Goal: Communication & Community: Participate in discussion

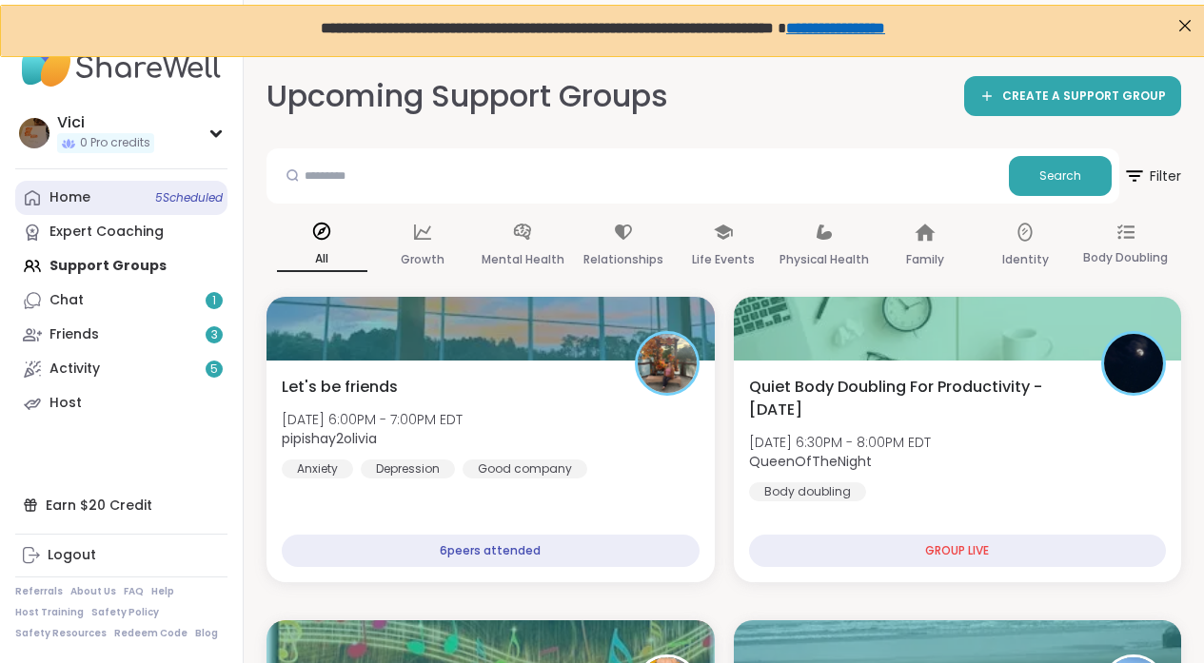
click at [123, 201] on link "Home 5 Scheduled" at bounding box center [121, 198] width 212 height 34
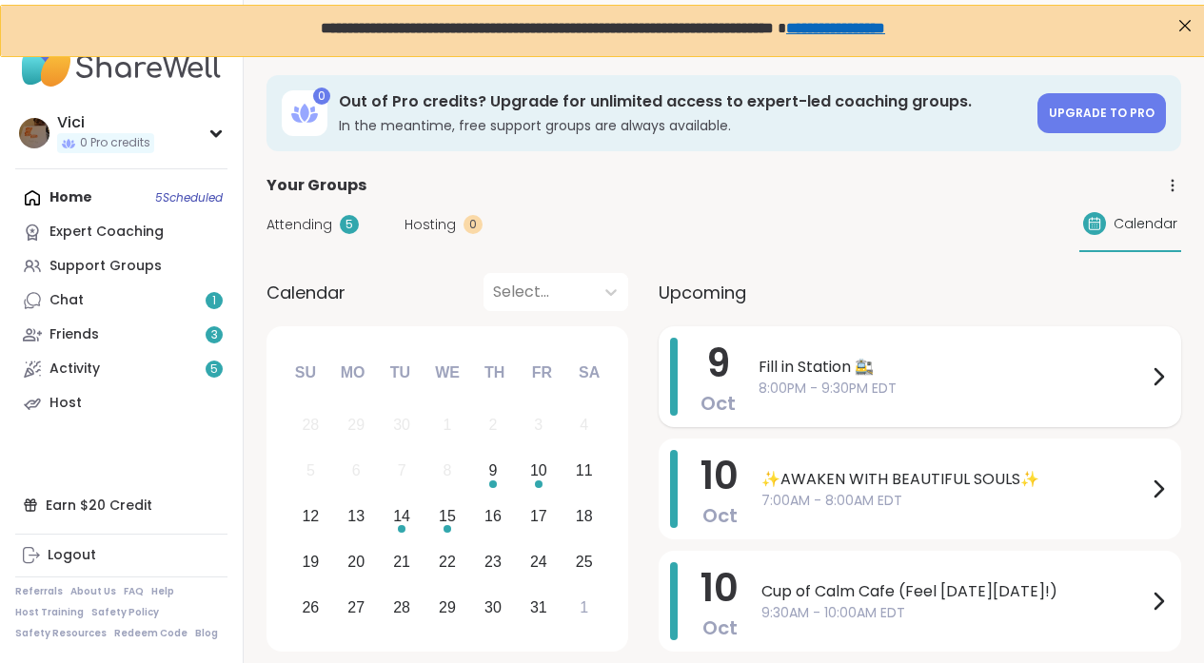
click at [775, 389] on span "8:00PM - 9:30PM EDT" at bounding box center [952, 389] width 388 height 20
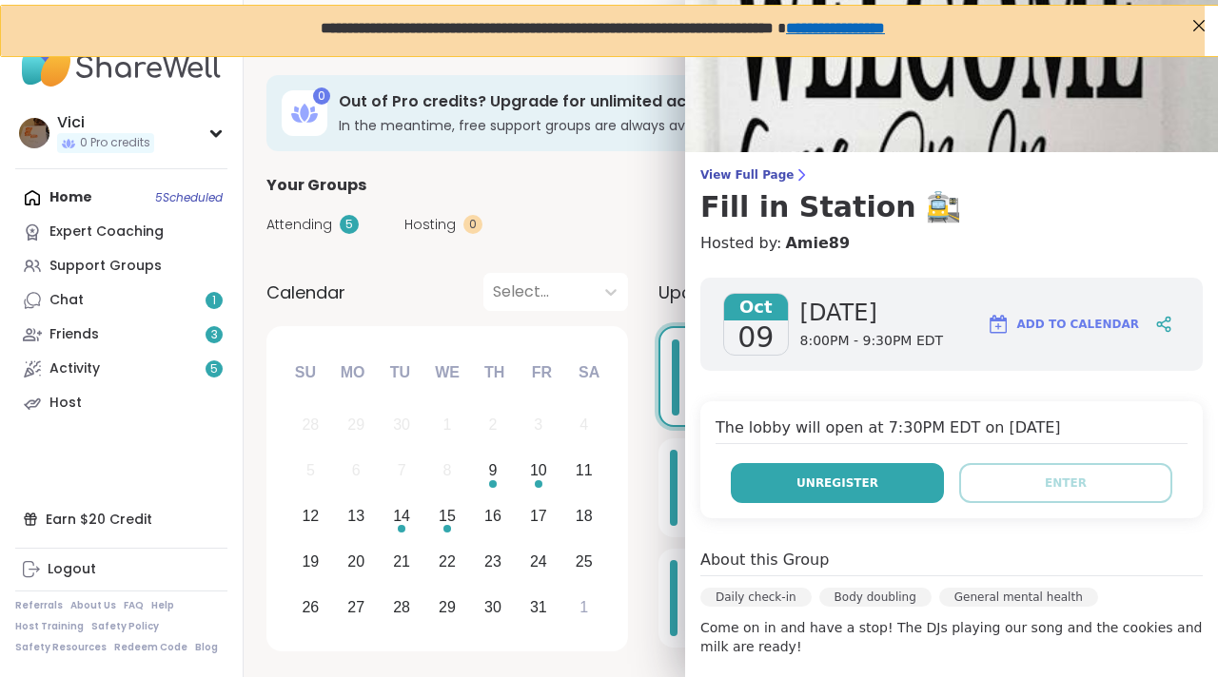
click at [792, 501] on button "Unregister" at bounding box center [837, 483] width 213 height 40
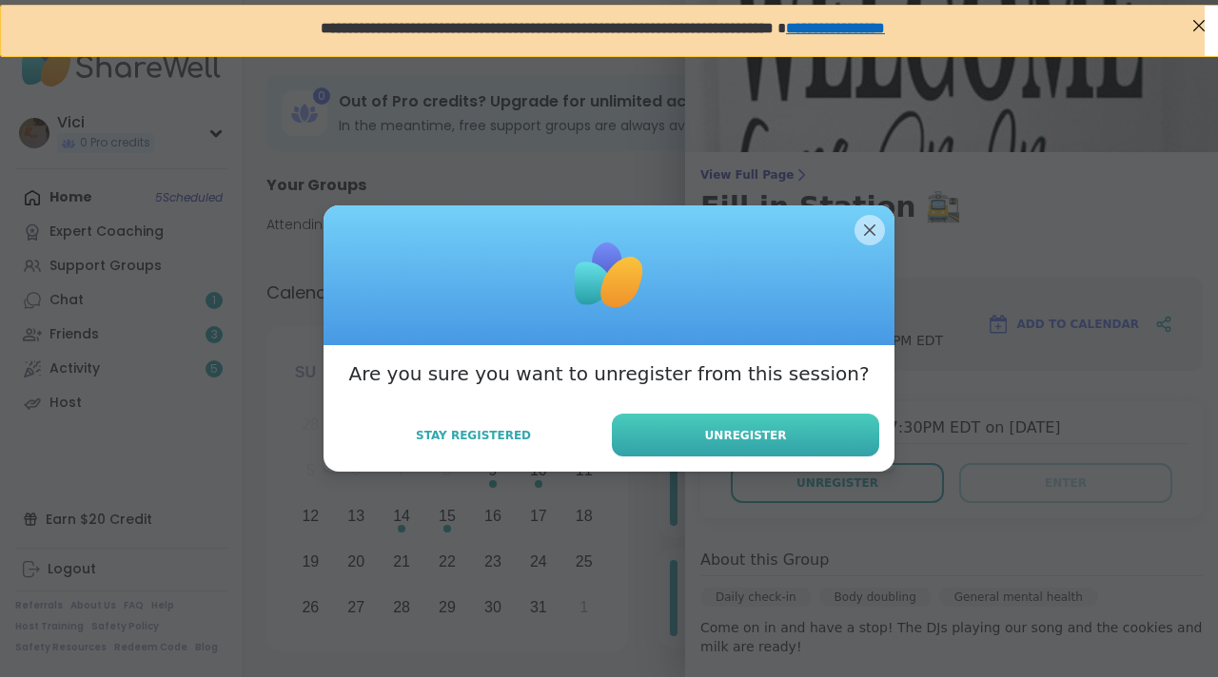
click at [753, 422] on button "Unregister" at bounding box center [745, 435] width 267 height 43
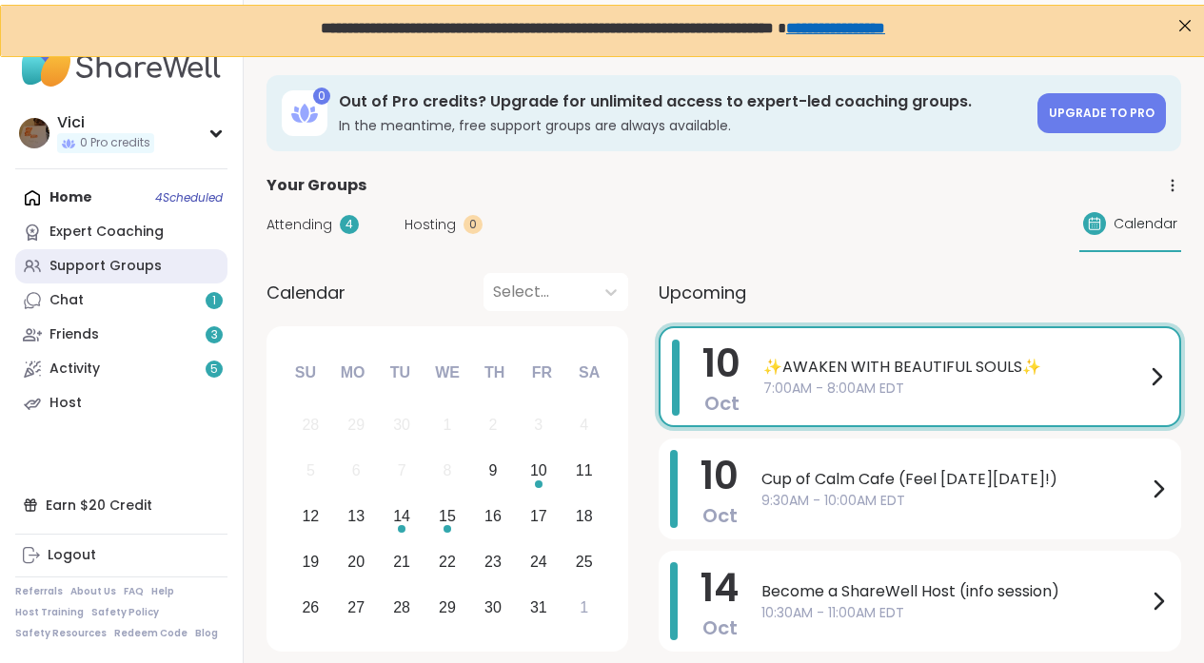
click at [147, 269] on div "Support Groups" at bounding box center [105, 266] width 112 height 19
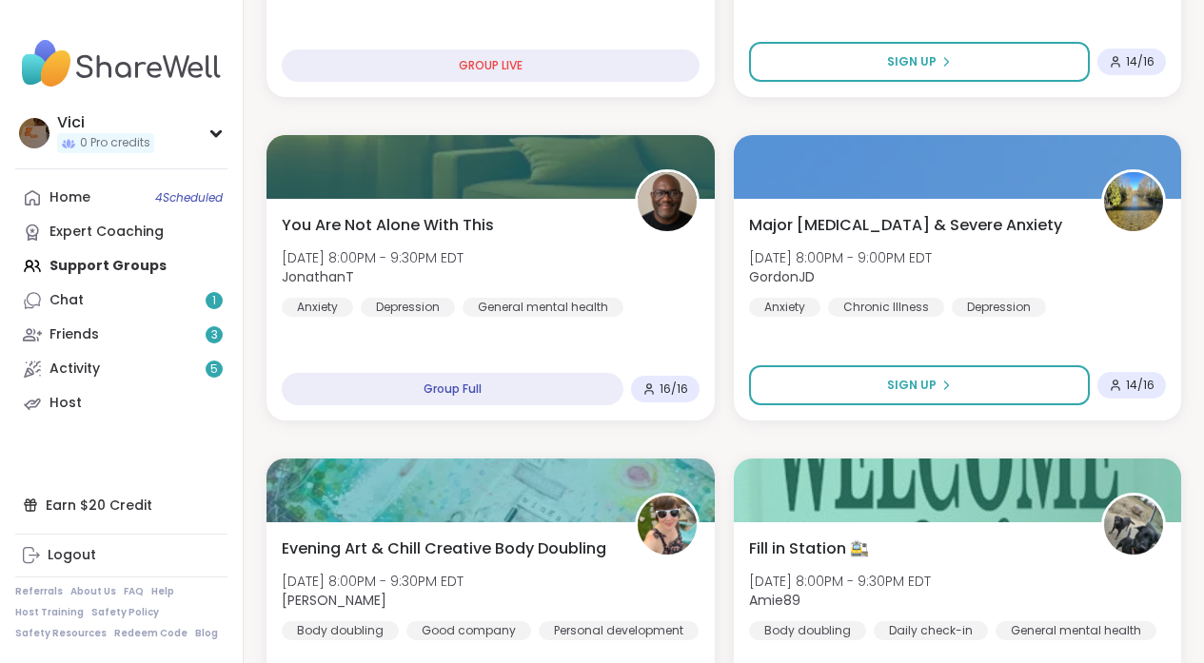
scroll to position [804, 0]
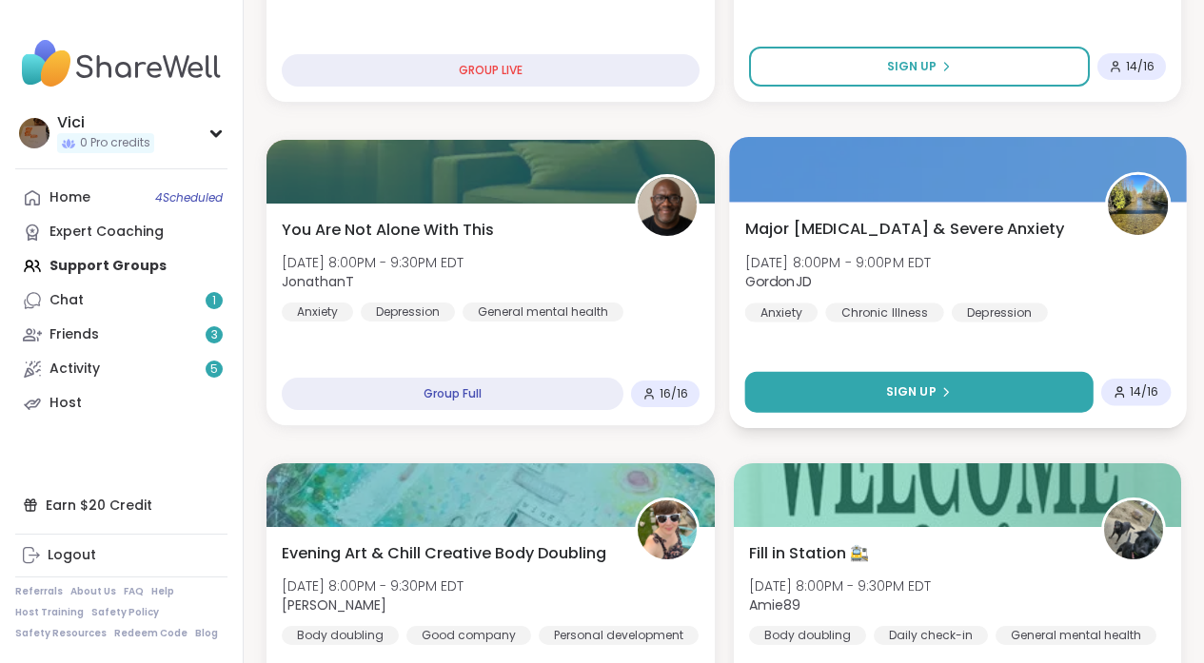
click at [943, 386] on icon at bounding box center [944, 391] width 11 height 11
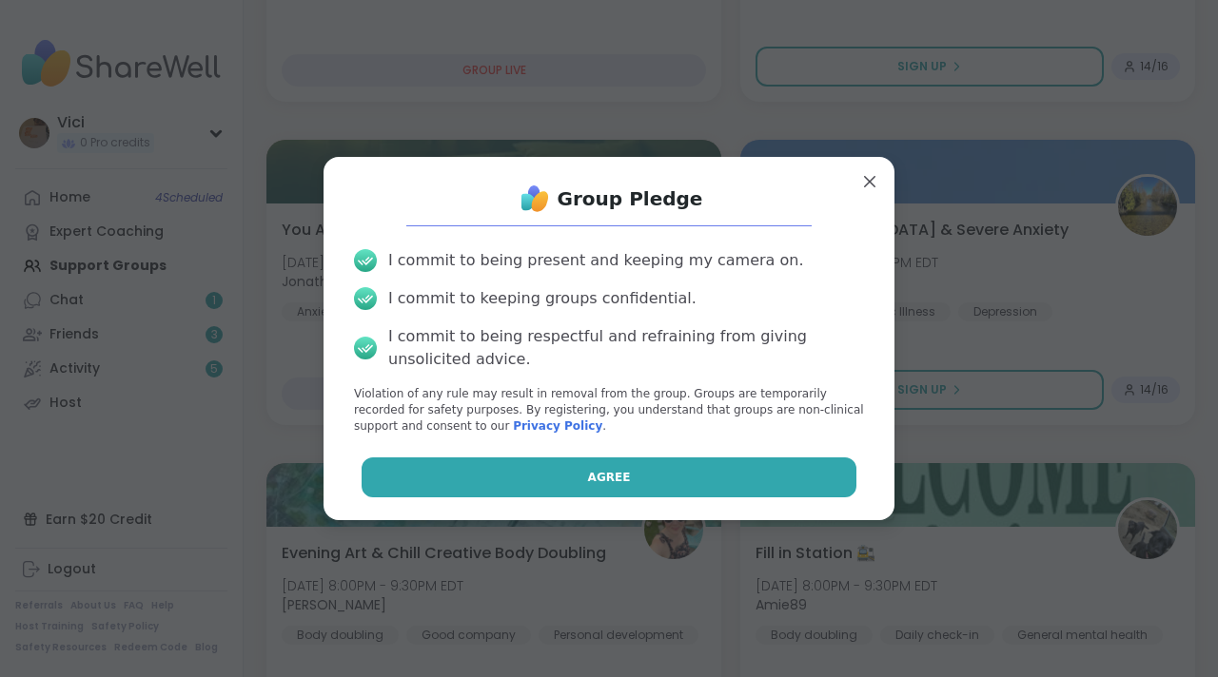
click at [746, 466] on button "Agree" at bounding box center [610, 478] width 496 height 40
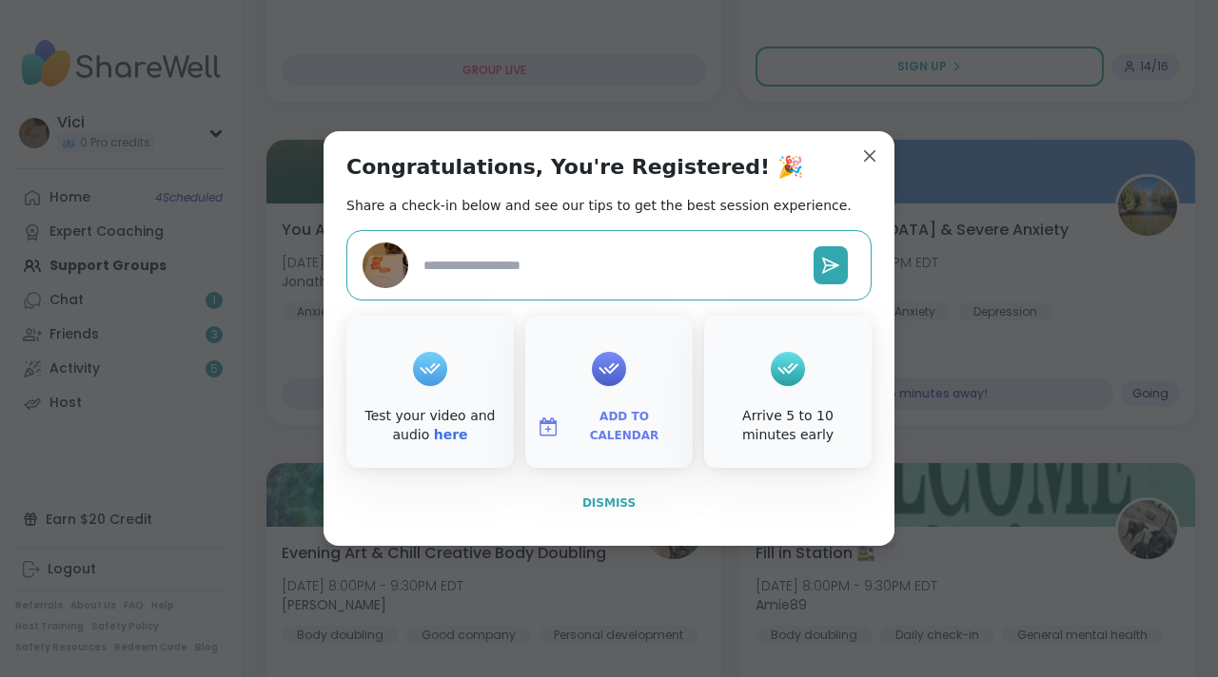
type textarea "*"
click at [612, 513] on button "Dismiss" at bounding box center [608, 503] width 525 height 40
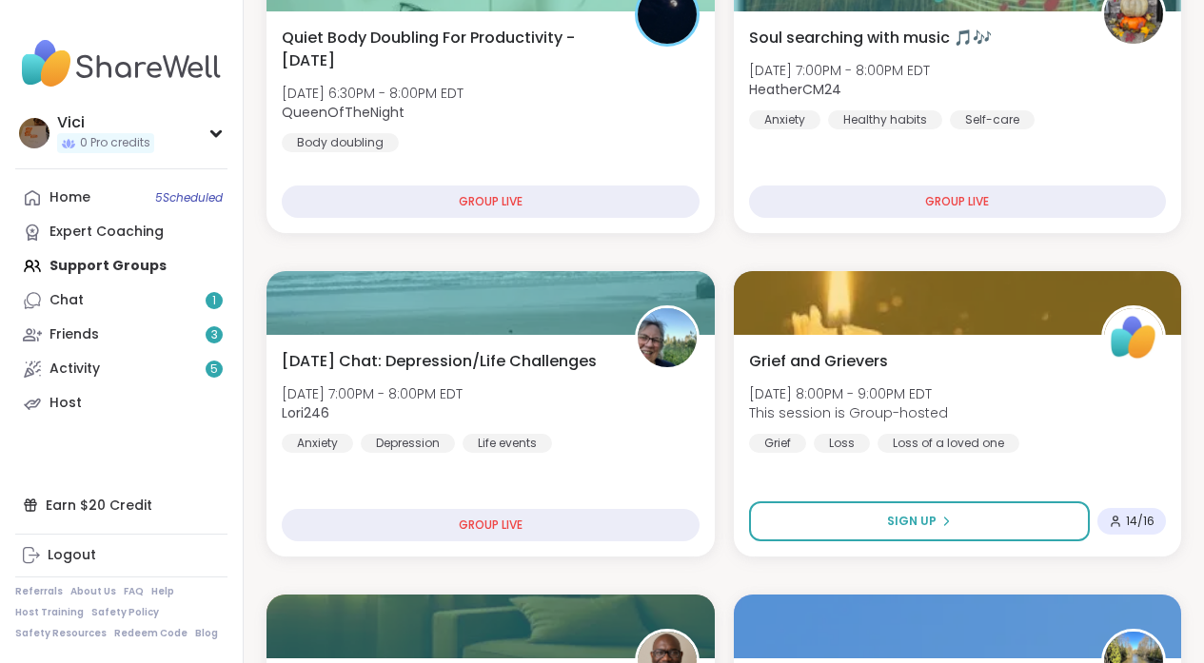
scroll to position [0, 0]
